Goal: Find contact information: Find contact information

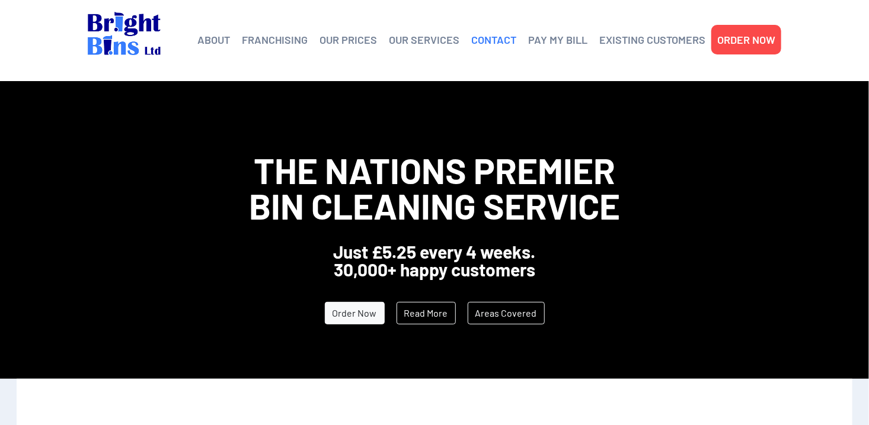
click at [503, 35] on link "CONTACT" at bounding box center [493, 40] width 45 height 18
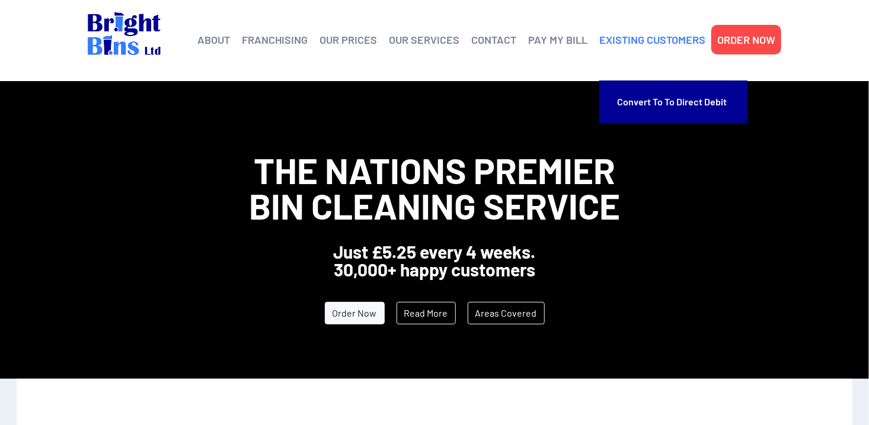
click at [638, 34] on link "EXISTING CUSTOMERS" at bounding box center [652, 40] width 106 height 18
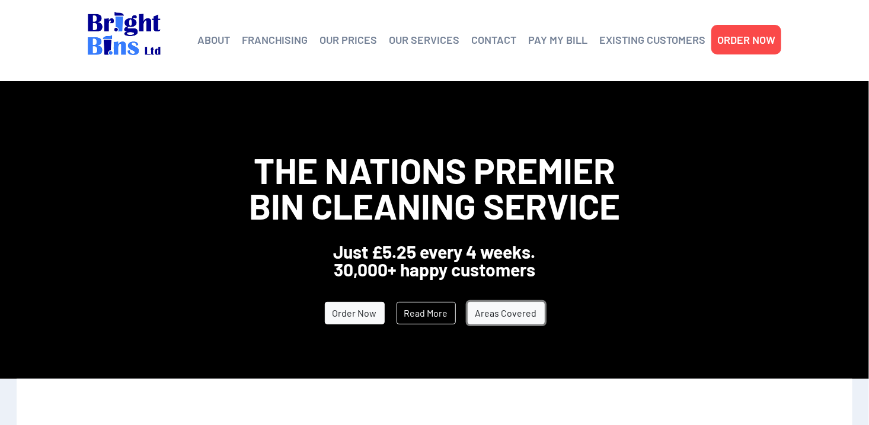
click at [505, 310] on link "Areas Covered" at bounding box center [506, 313] width 77 height 23
click at [500, 39] on link "CONTACT" at bounding box center [493, 40] width 45 height 18
click at [492, 43] on link "CONTACT" at bounding box center [493, 40] width 45 height 18
click at [498, 43] on link "CONTACT" at bounding box center [493, 40] width 45 height 18
